Goal: Find specific page/section

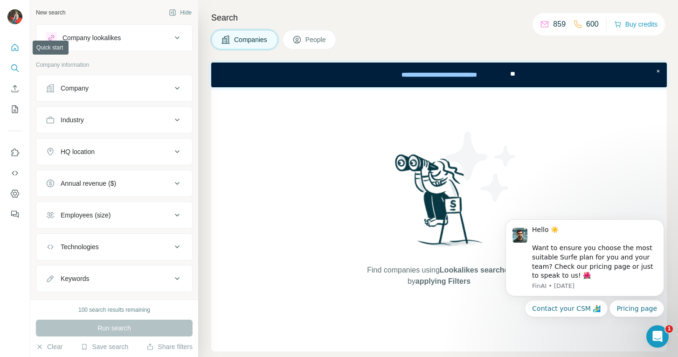
click at [17, 49] on icon "Quick start" at bounding box center [14, 47] width 9 height 9
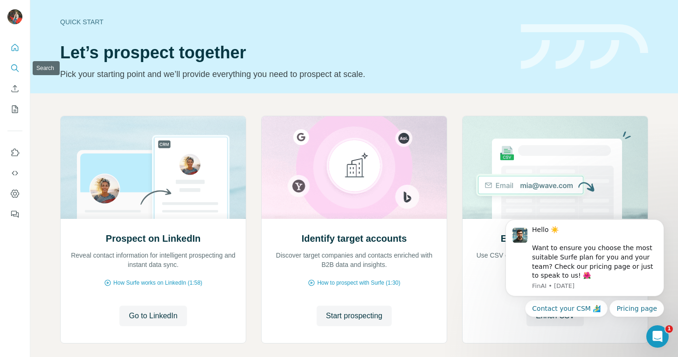
click at [16, 68] on icon "Search" at bounding box center [14, 67] width 9 height 9
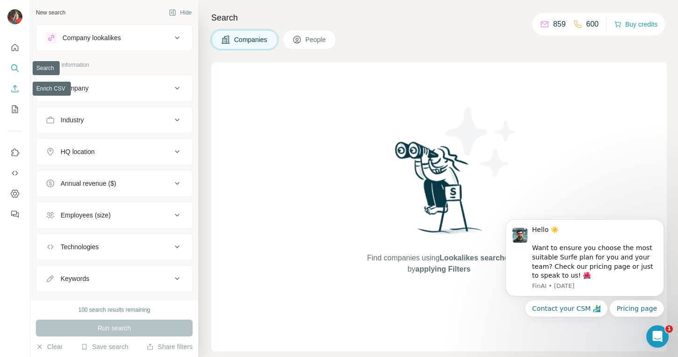
click at [15, 93] on button "Enrich CSV" at bounding box center [14, 88] width 15 height 17
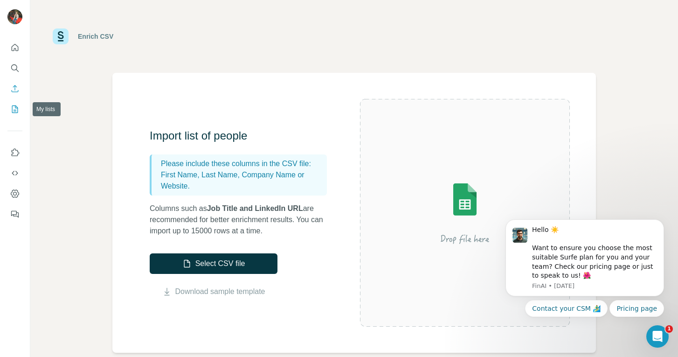
click at [15, 106] on icon "My lists" at bounding box center [16, 108] width 5 height 6
